Goal: Find specific page/section: Find specific page/section

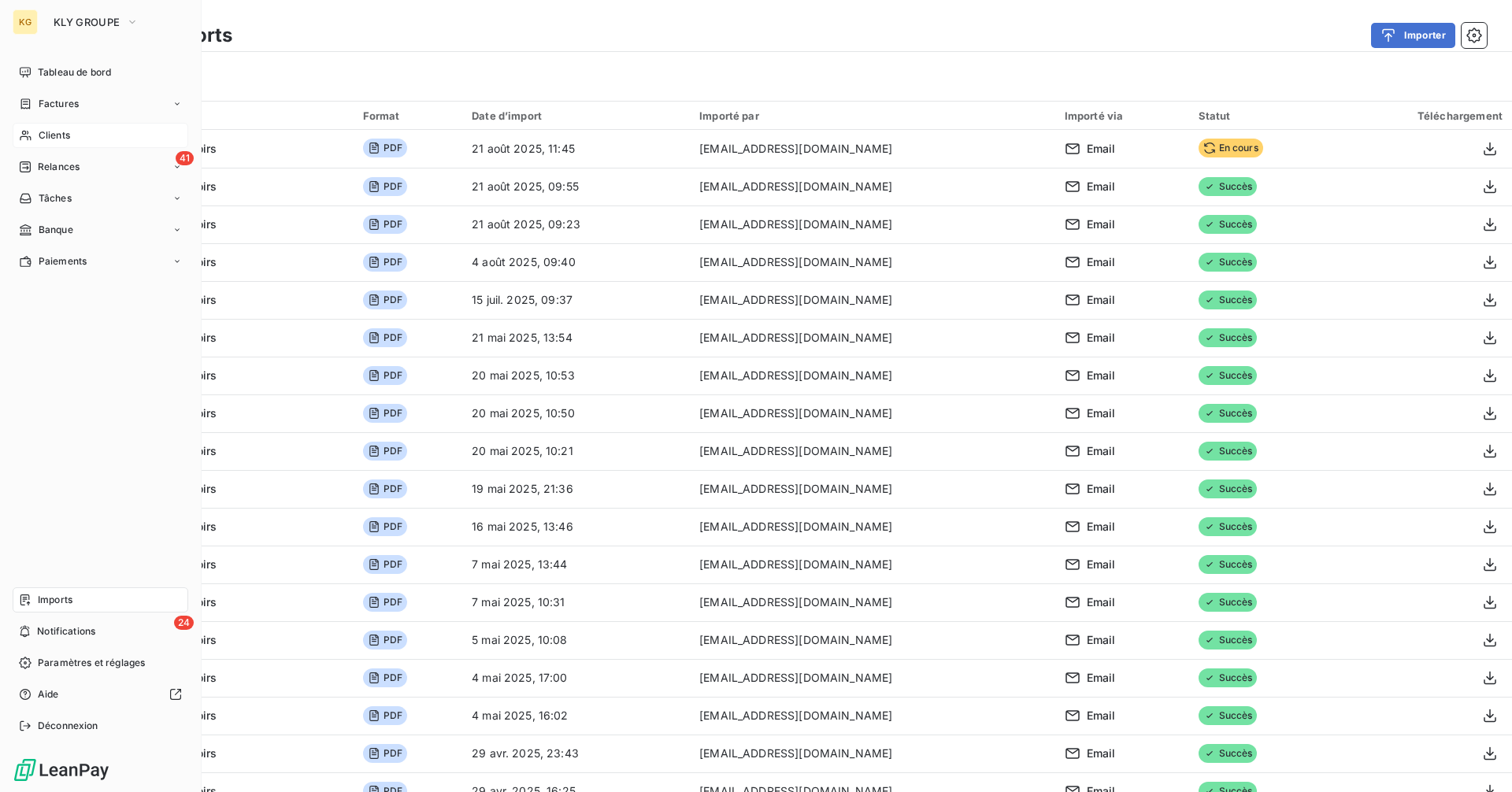
click at [57, 134] on span "Clients" at bounding box center [54, 135] width 31 height 14
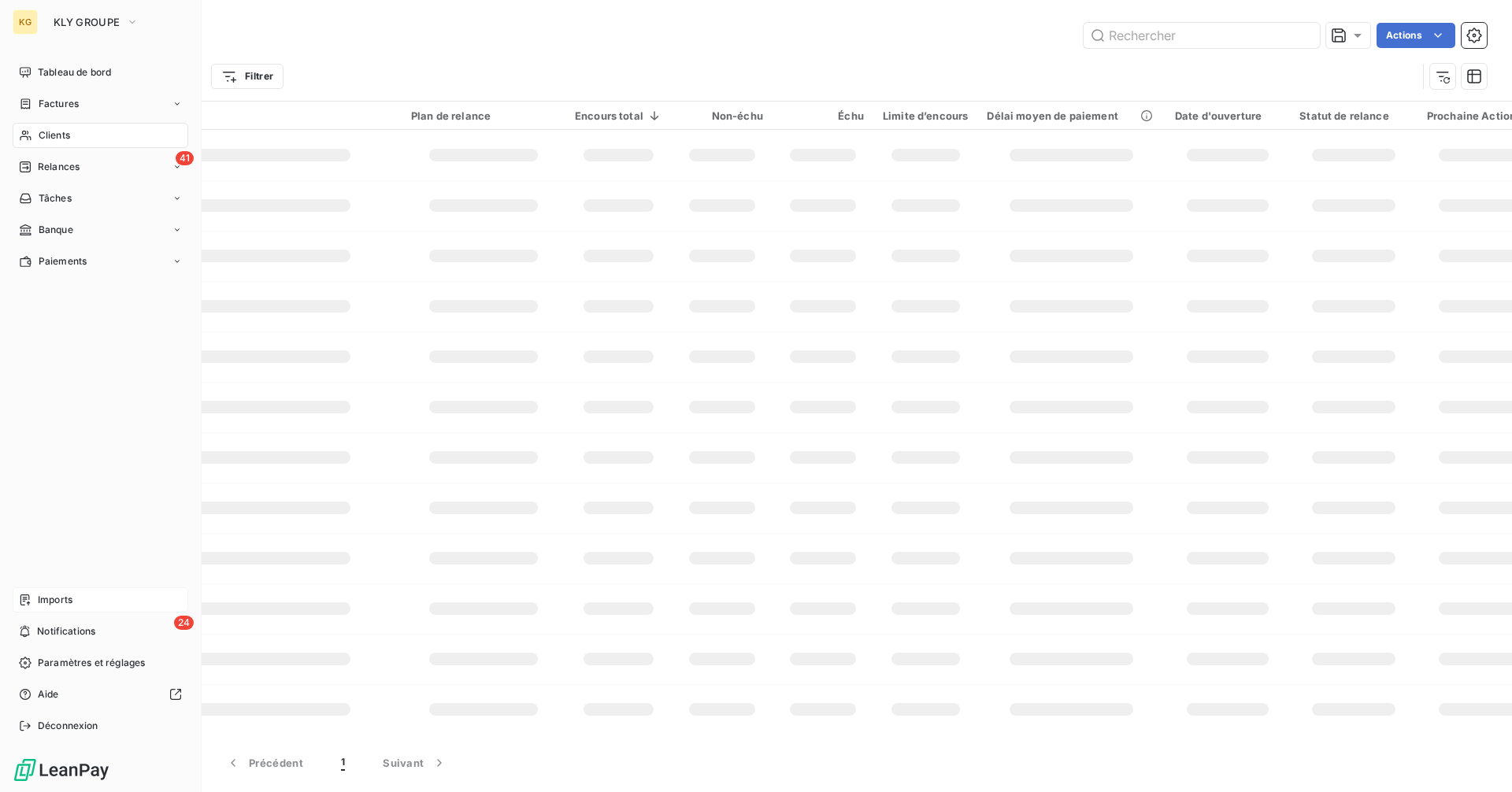
click at [62, 604] on span "Imports" at bounding box center [55, 600] width 35 height 14
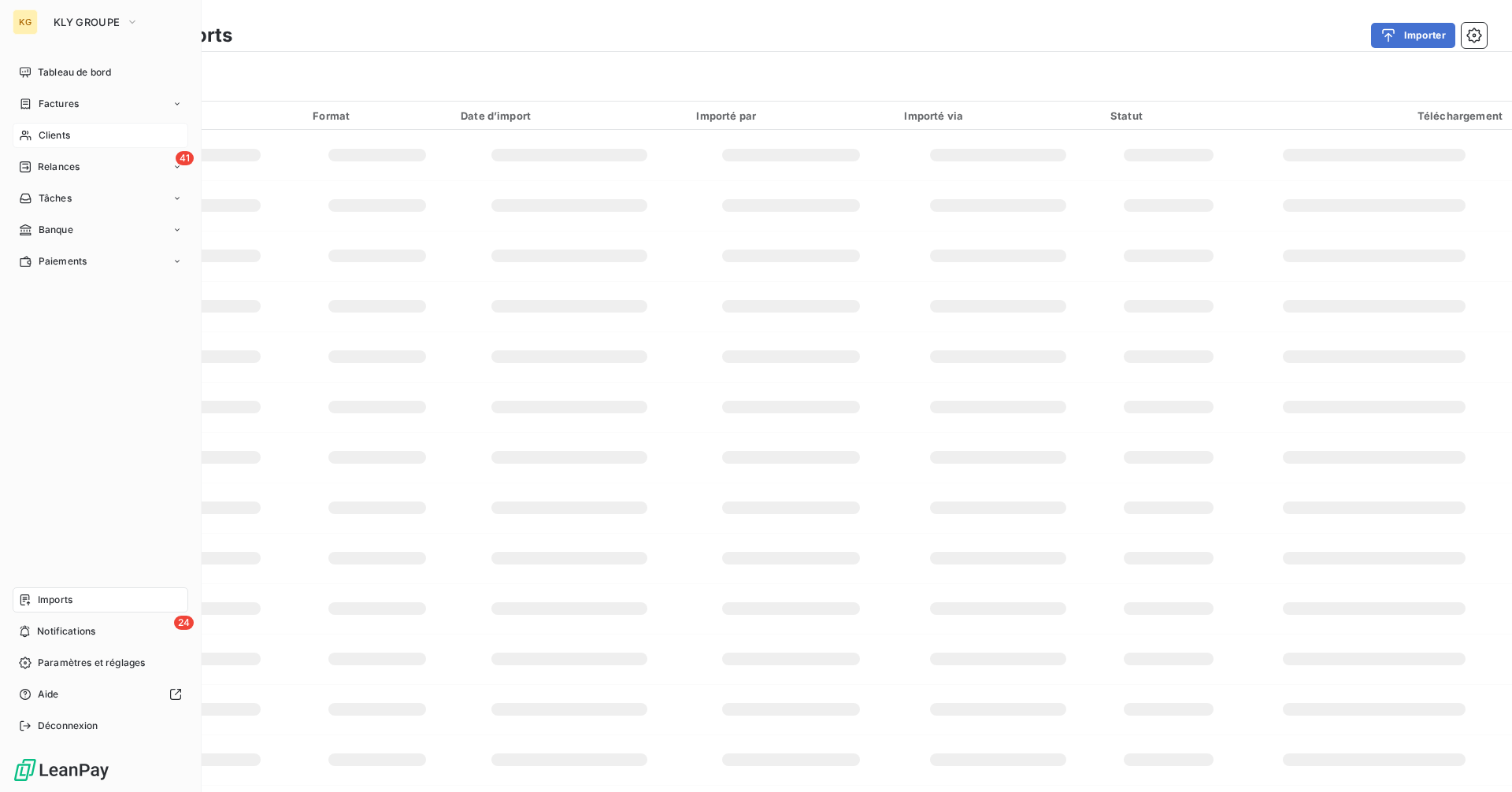
click at [56, 142] on div "Clients" at bounding box center [100, 135] width 176 height 25
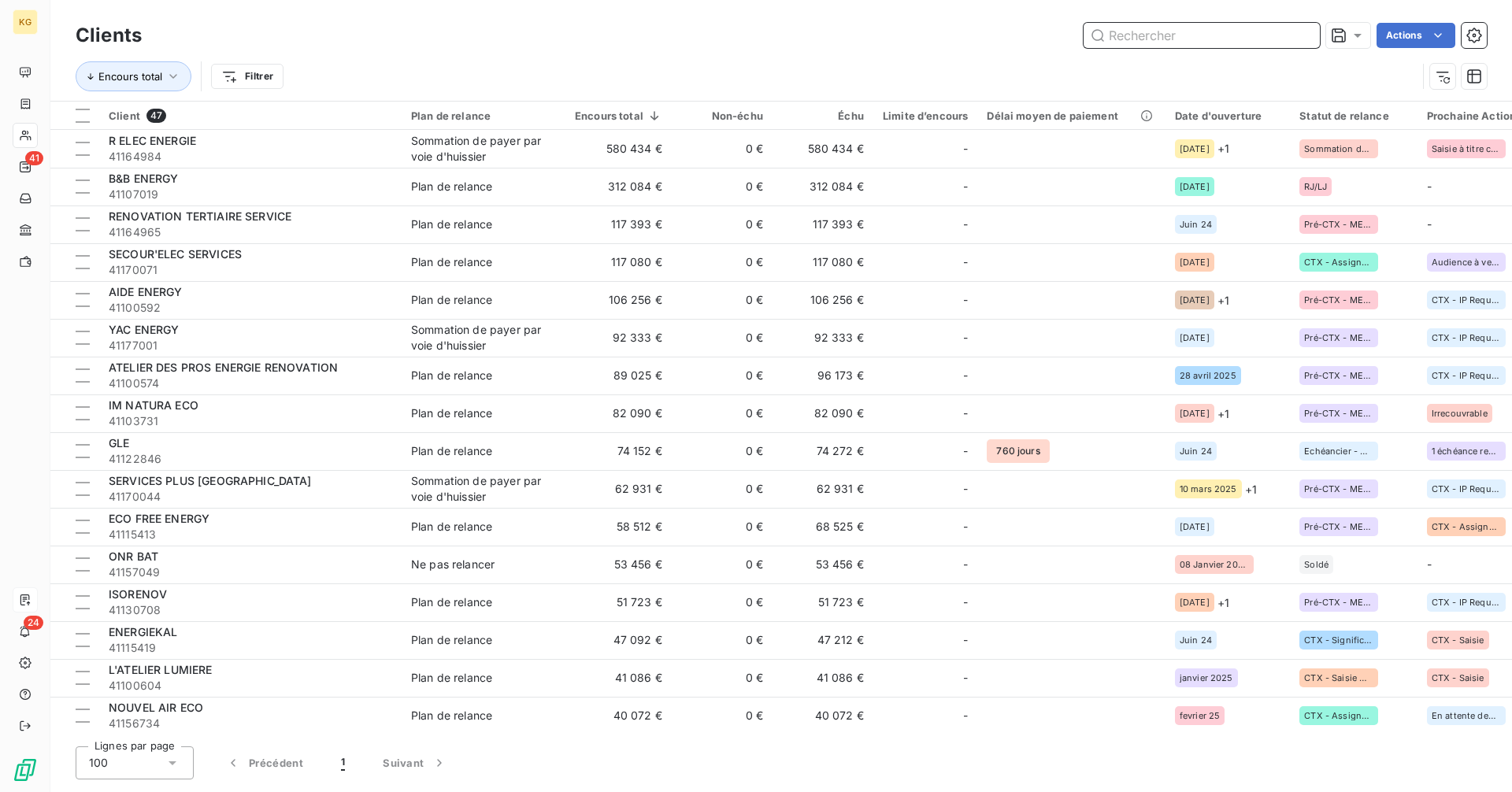
click at [1149, 34] on input "text" at bounding box center [1202, 35] width 237 height 25
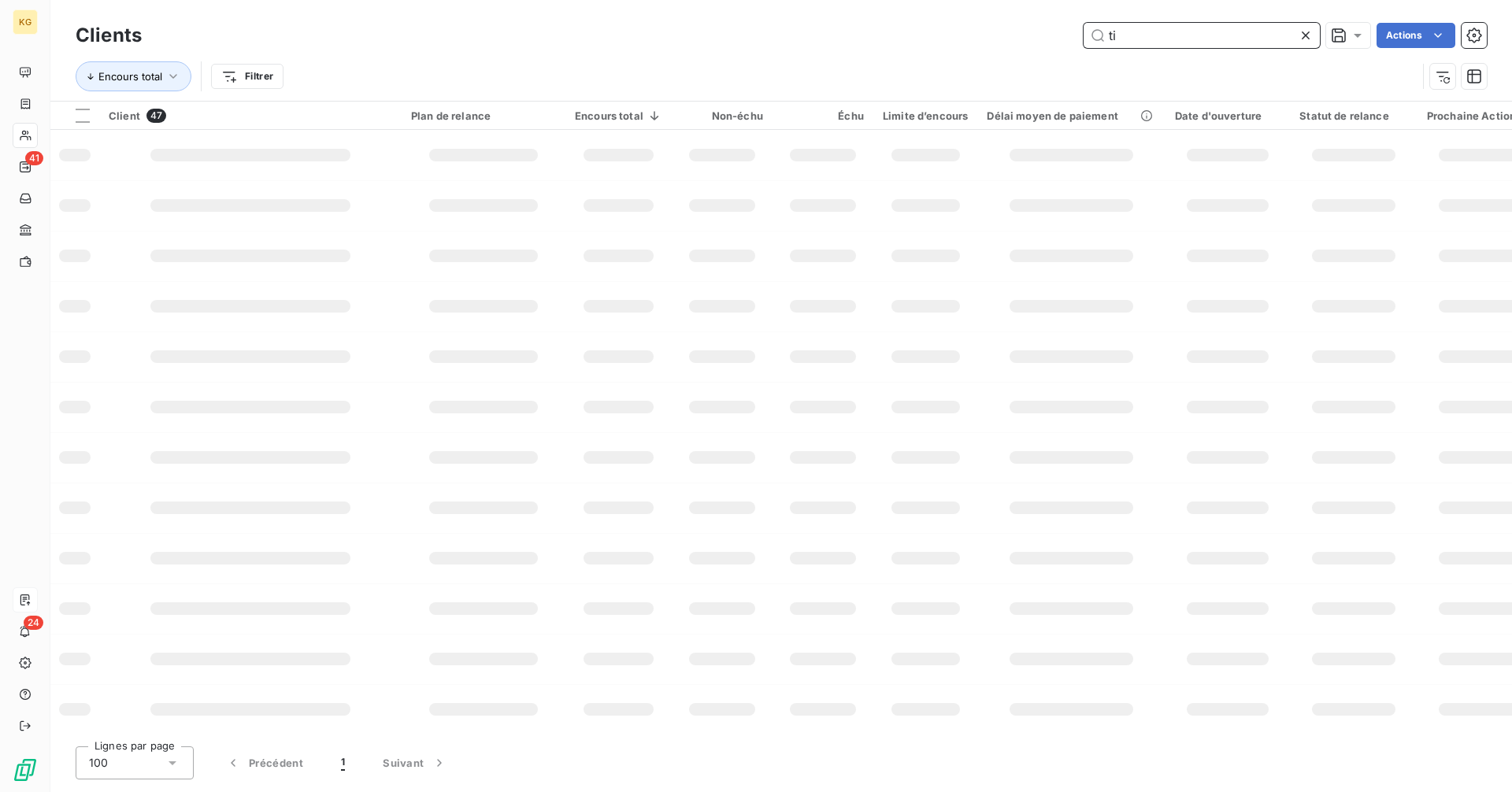
type input "t"
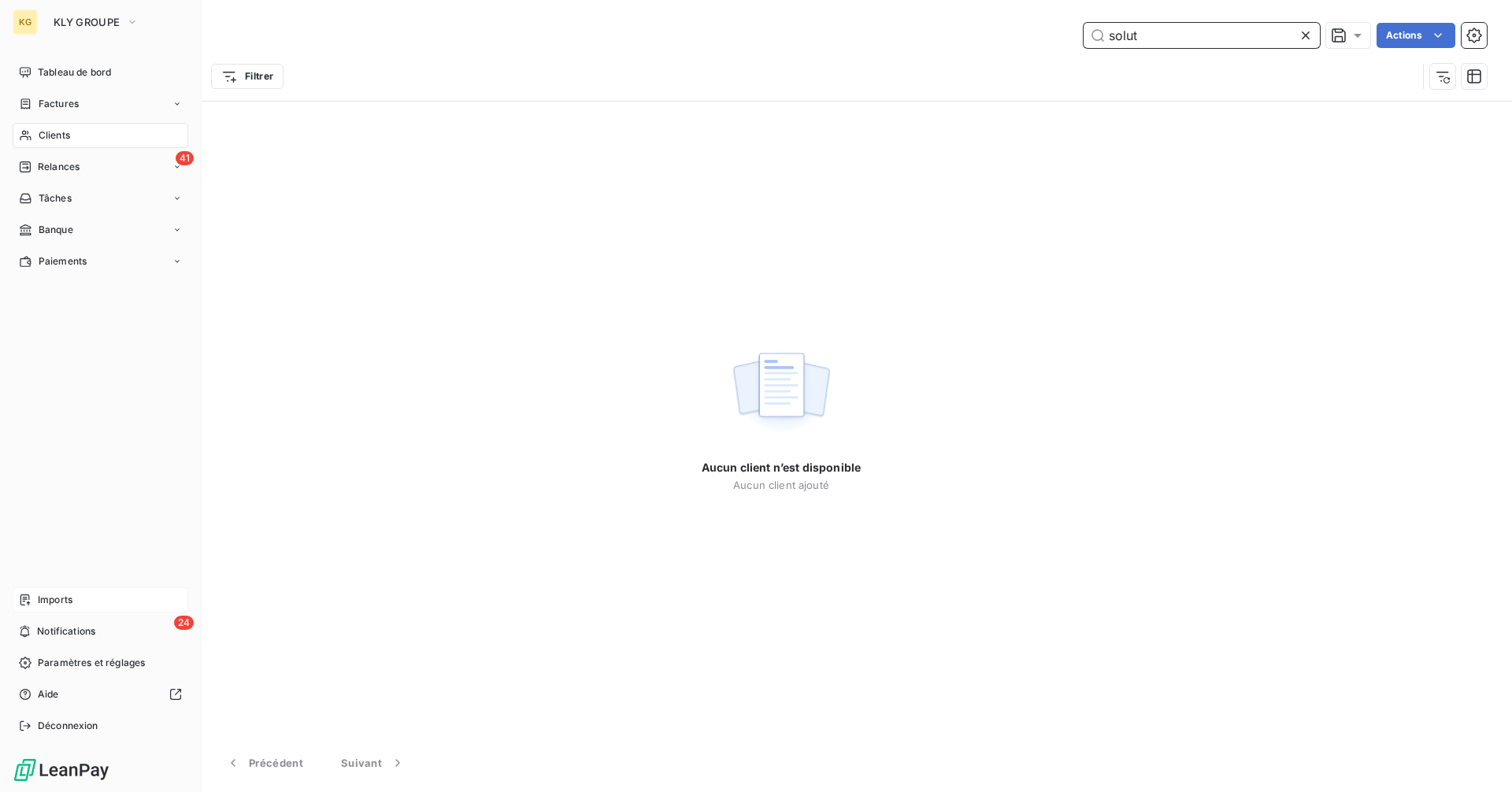
type input "solut"
click at [79, 603] on div "Imports" at bounding box center [100, 600] width 176 height 25
